Goal: Navigation & Orientation: Go to known website

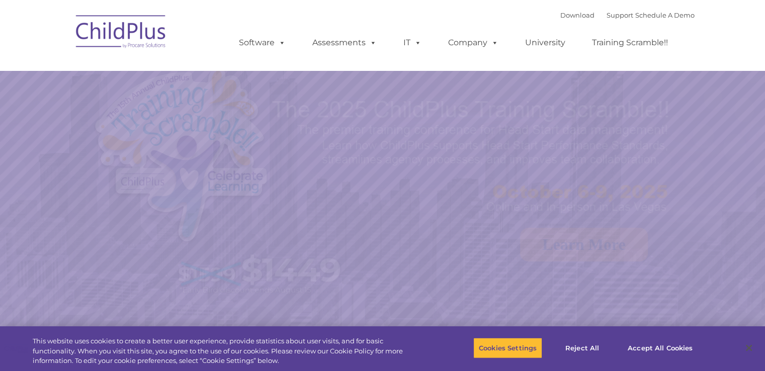
select select "MEDIUM"
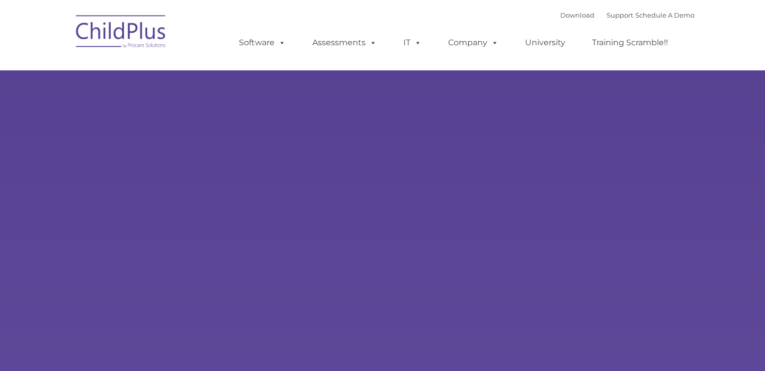
type input ""
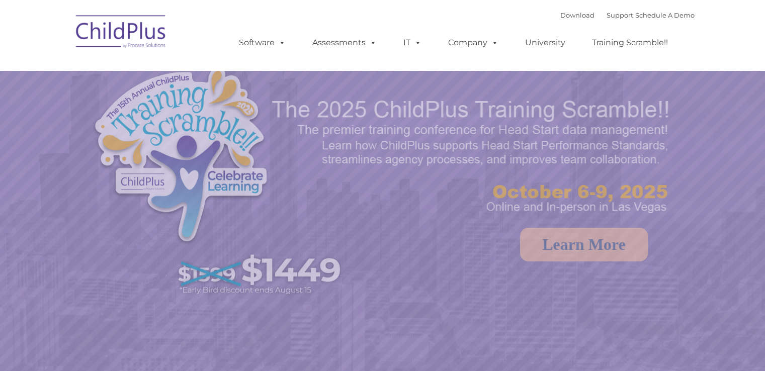
select select "MEDIUM"
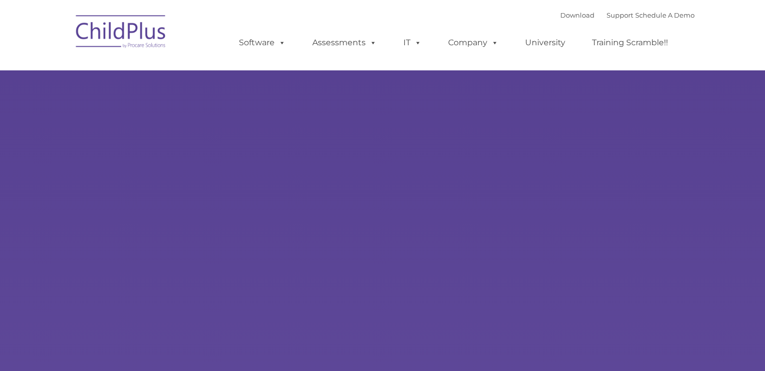
type input ""
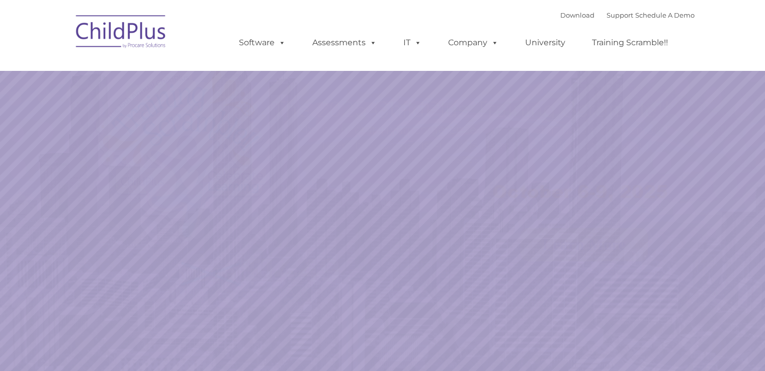
select select "MEDIUM"
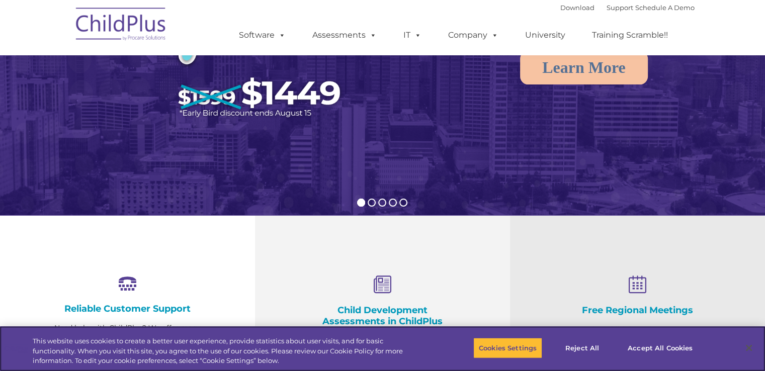
scroll to position [177, 0]
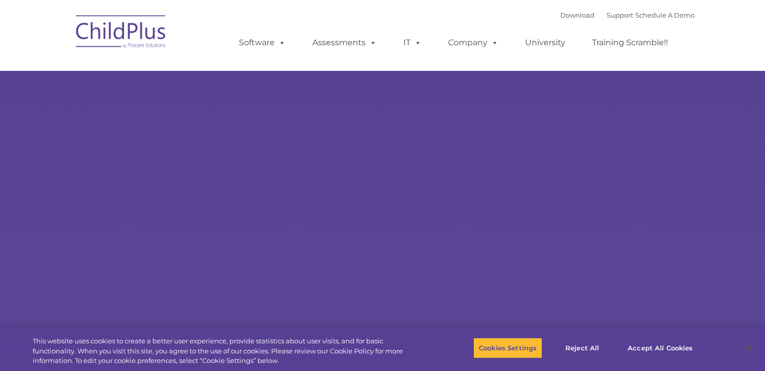
select select "MEDIUM"
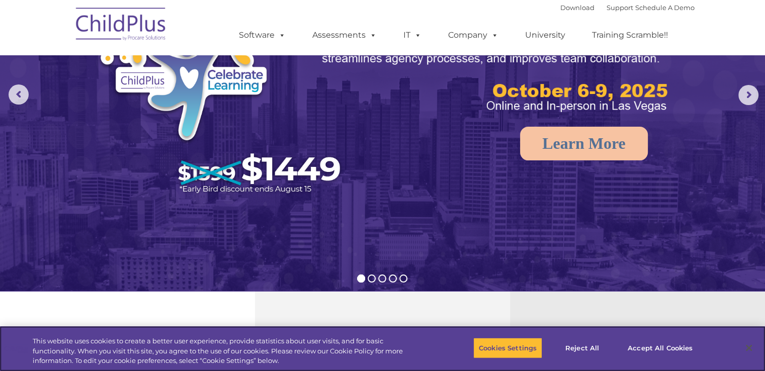
scroll to position [252, 0]
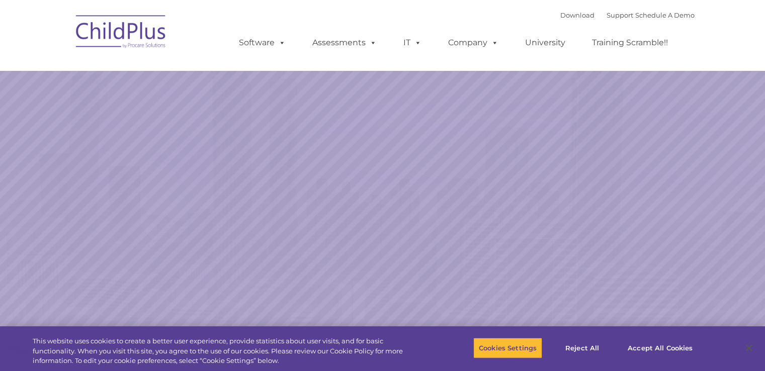
select select "MEDIUM"
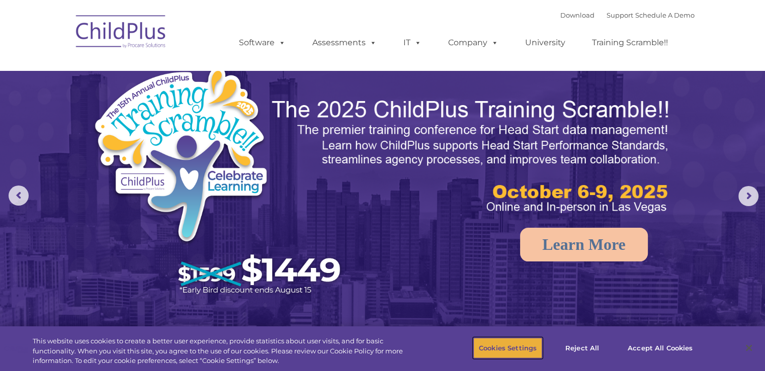
click at [488, 349] on button "Cookies Settings" at bounding box center [508, 348] width 69 height 21
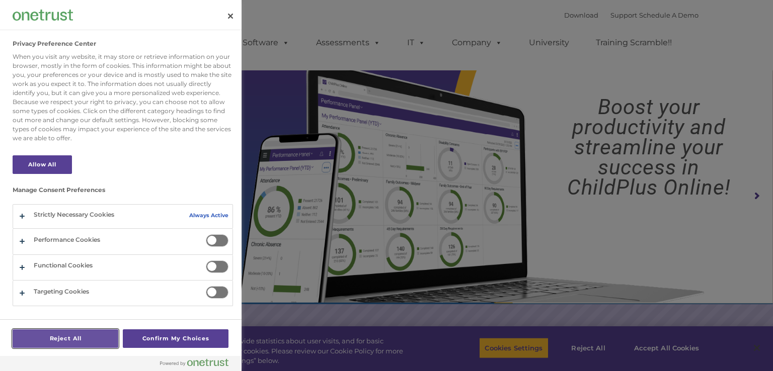
click at [102, 339] on button "Reject All" at bounding box center [66, 339] width 106 height 19
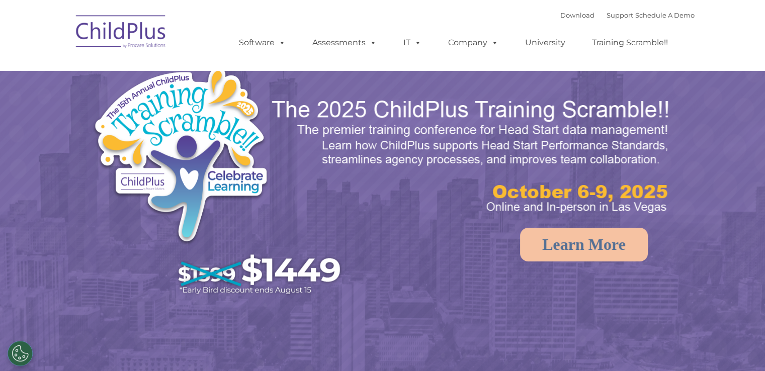
select select "MEDIUM"
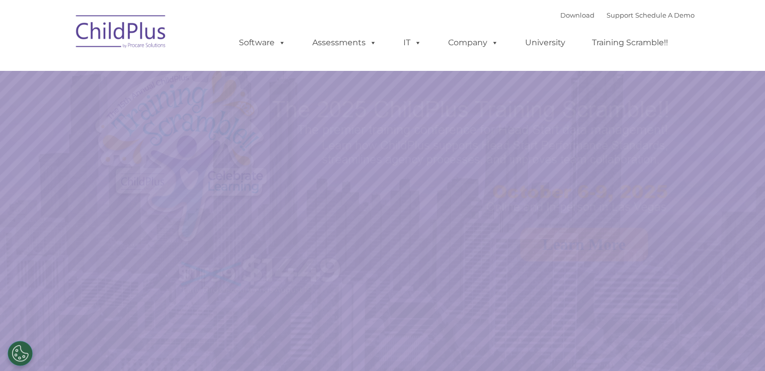
select select "MEDIUM"
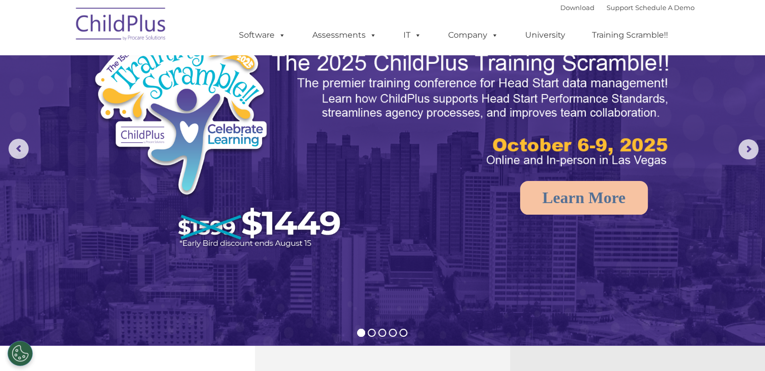
scroll to position [51, 0]
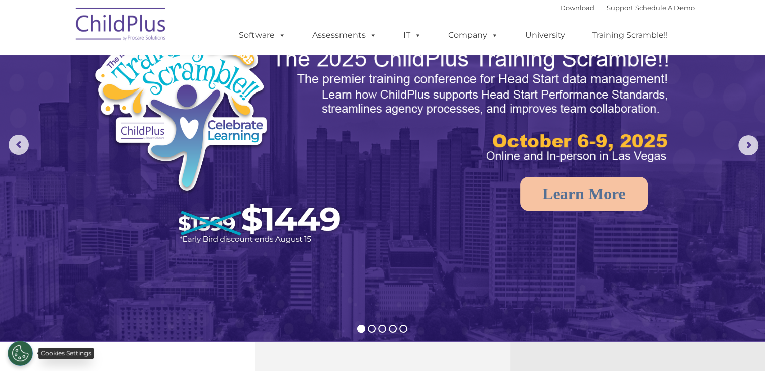
click at [22, 356] on button "Cookies Settings" at bounding box center [20, 353] width 25 height 25
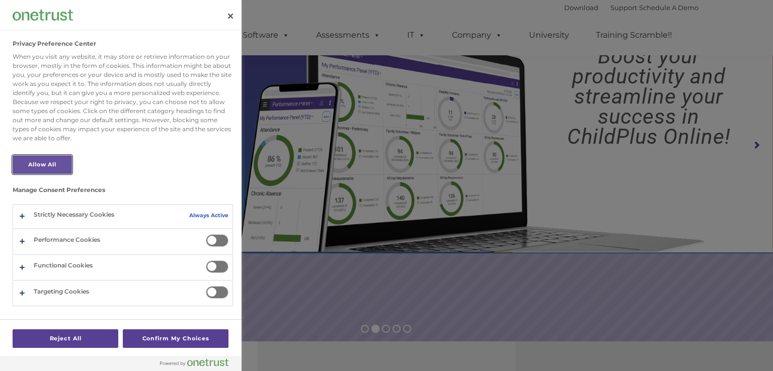
click at [40, 164] on button "Allow All" at bounding box center [42, 165] width 59 height 19
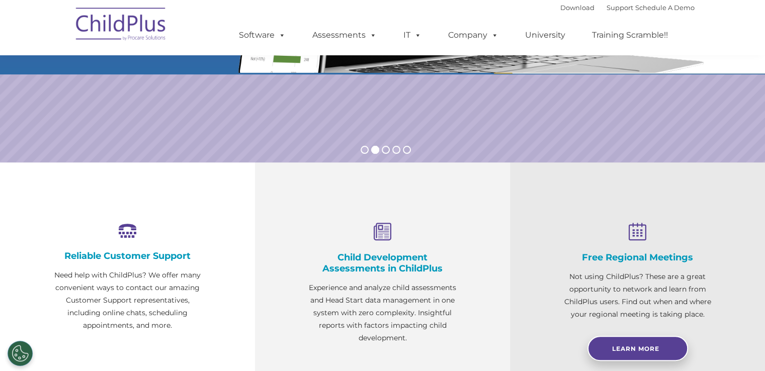
scroll to position [234, 0]
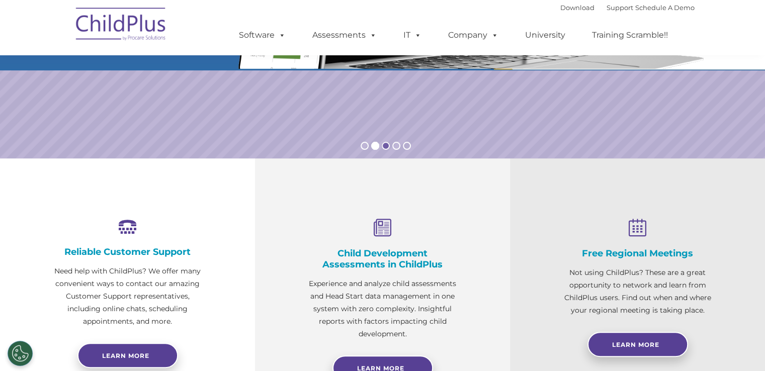
click at [386, 145] on rs-bullet at bounding box center [386, 146] width 8 height 8
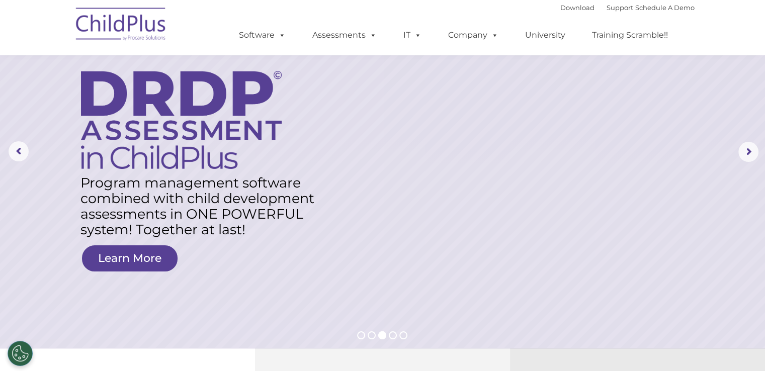
scroll to position [50, 0]
